Goal: Task Accomplishment & Management: Manage account settings

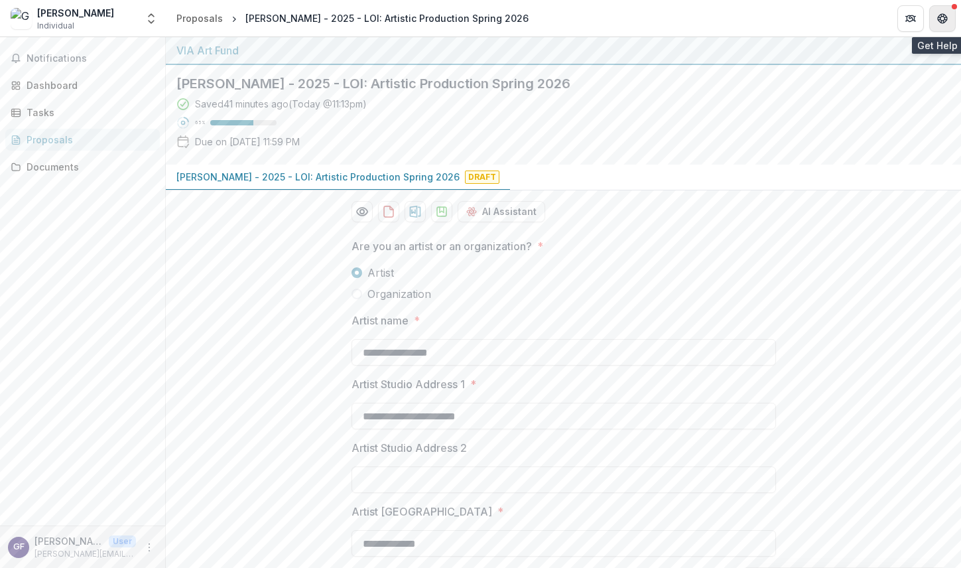
click at [944, 20] on icon "Get Help" at bounding box center [944, 19] width 1 height 1
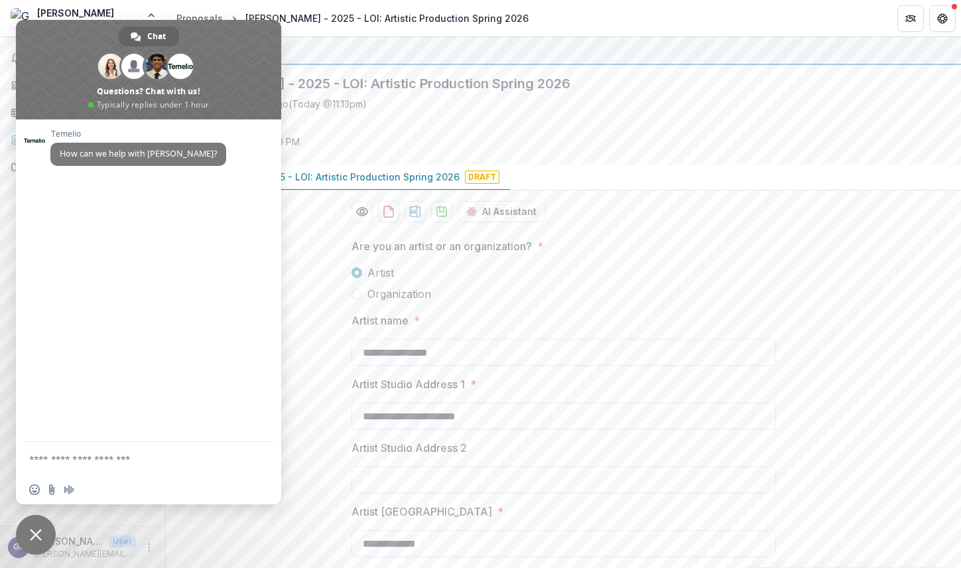
click at [35, 530] on span "Close chat" at bounding box center [36, 535] width 12 height 12
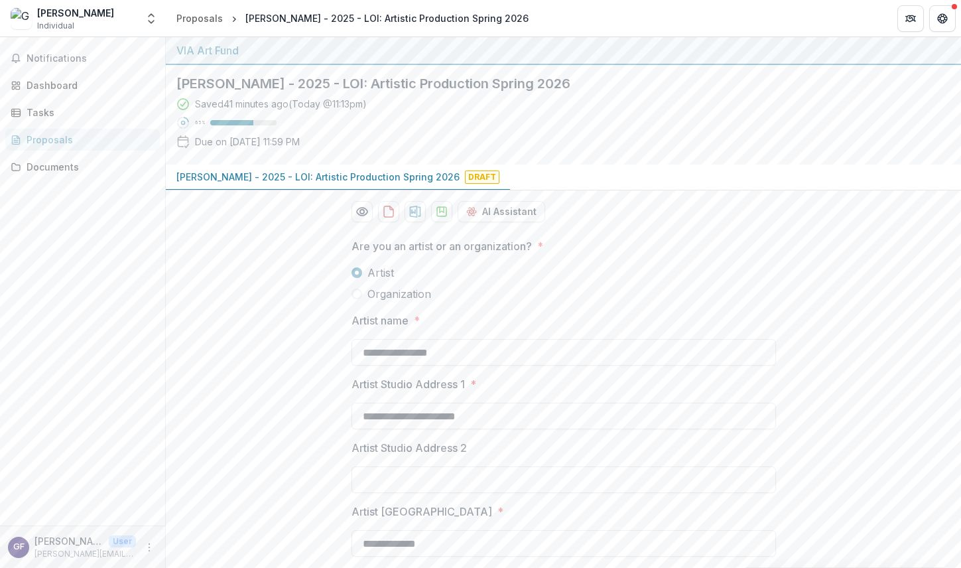
click at [131, 23] on div "[PERSON_NAME] Individual" at bounding box center [74, 19] width 126 height 26
click at [153, 21] on polyline "Open entity switcher" at bounding box center [151, 22] width 5 height 3
click at [110, 248] on div "Notifications Dashboard Tasks Proposals Documents" at bounding box center [82, 281] width 165 height 488
click at [205, 14] on div "Proposals" at bounding box center [200, 18] width 46 height 14
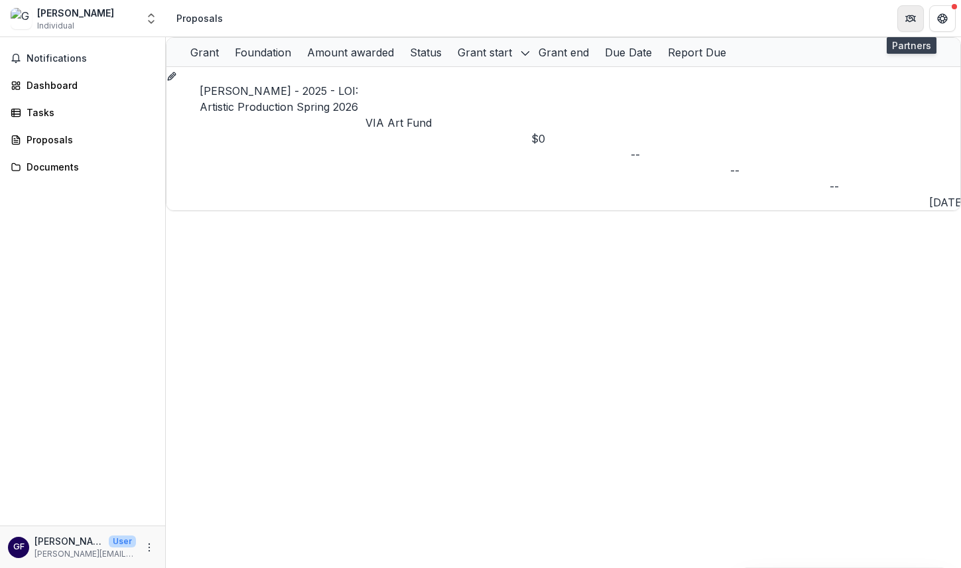
click at [915, 17] on icon "Partners" at bounding box center [915, 18] width 1 height 5
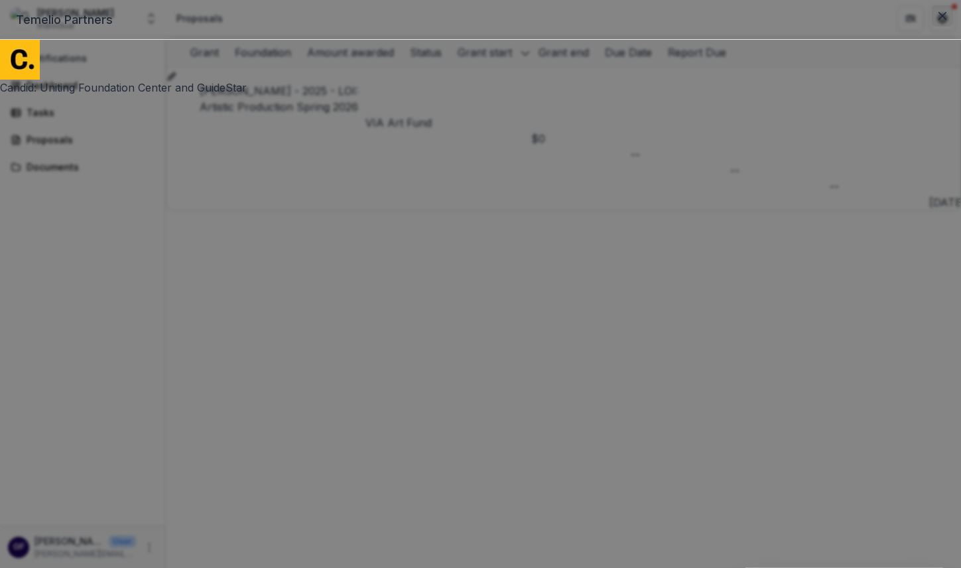
click at [939, 20] on icon "Close" at bounding box center [943, 16] width 8 height 8
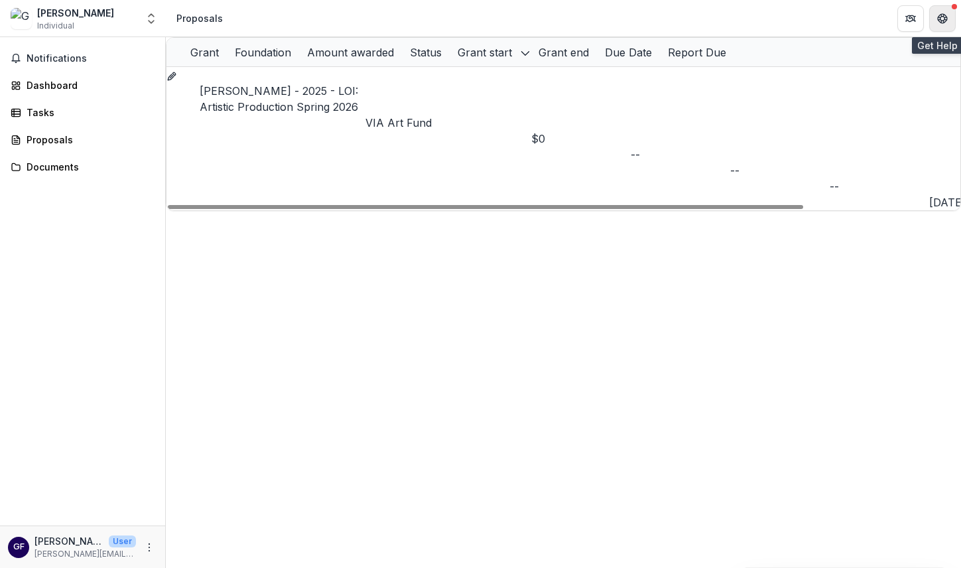
click at [942, 25] on button "Get Help" at bounding box center [943, 18] width 27 height 27
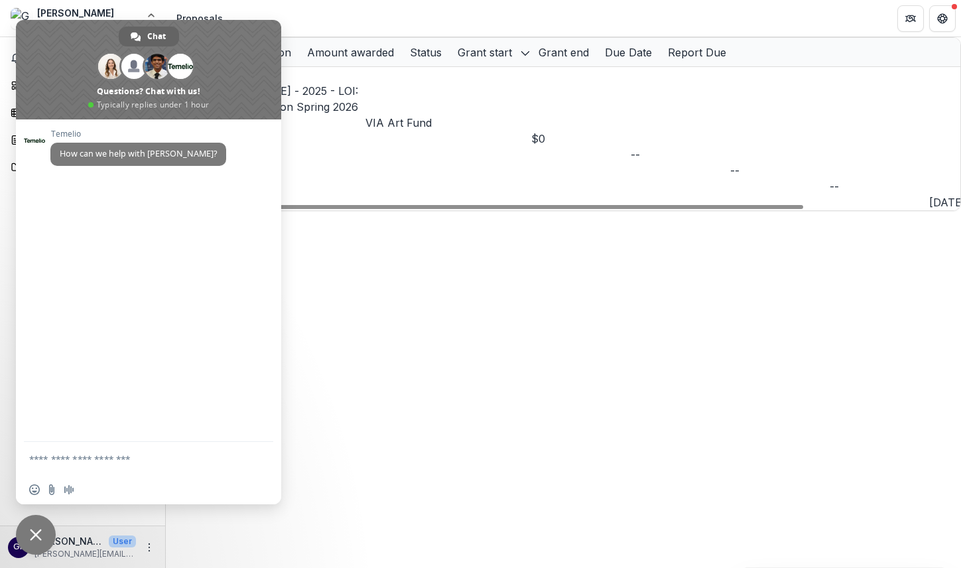
click at [431, 220] on div "Grant Foundation Amount awarded Status Grant start Grant end Due Date Report Du…" at bounding box center [564, 302] width 796 height 531
click at [444, 13] on header "Proposals" at bounding box center [564, 18] width 796 height 36
click at [42, 536] on span "Close chat" at bounding box center [36, 535] width 40 height 40
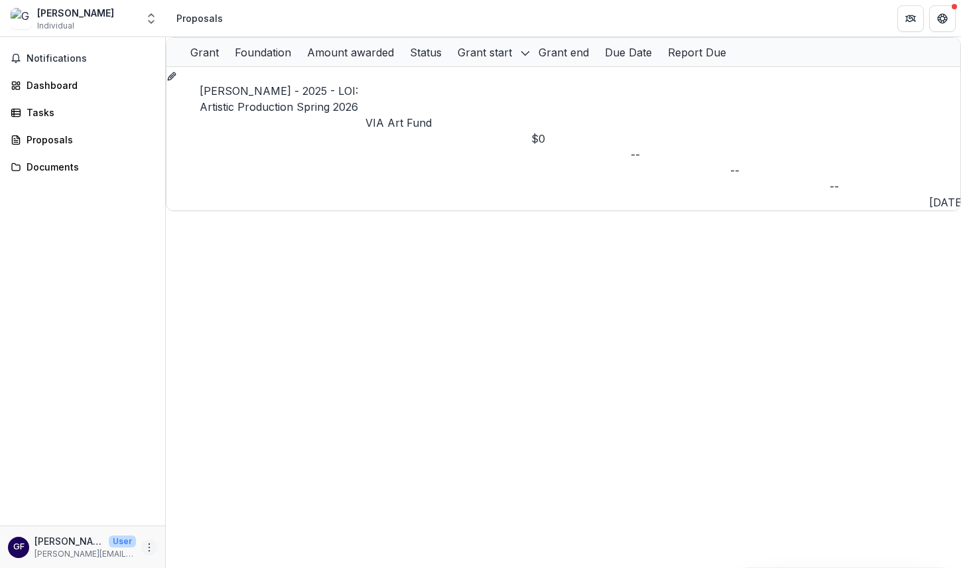
click at [152, 551] on icon "More" at bounding box center [149, 547] width 11 height 11
click at [200, 547] on button "Logout" at bounding box center [237, 541] width 142 height 22
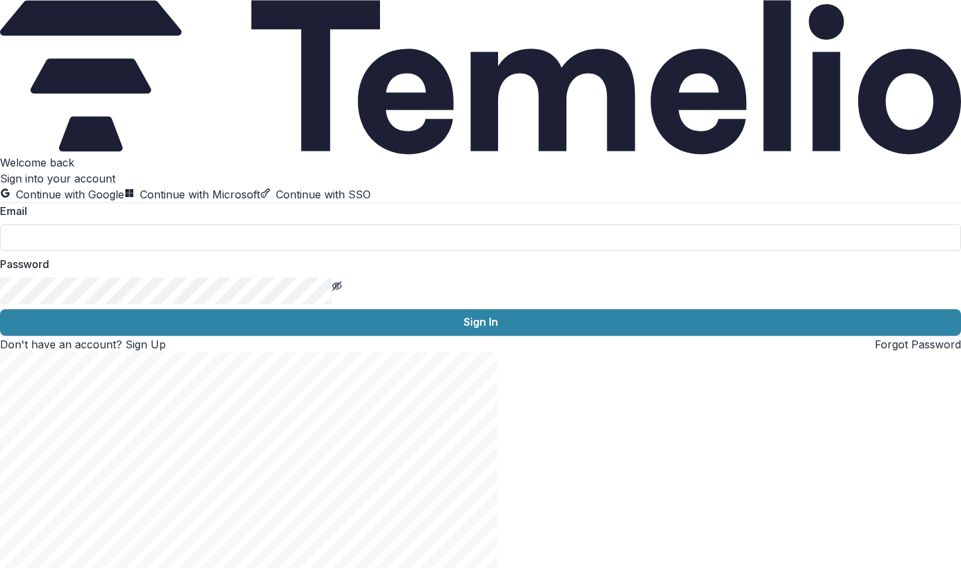
click at [228, 29] on img at bounding box center [480, 77] width 961 height 155
